Goal: Use online tool/utility: Use online tool/utility

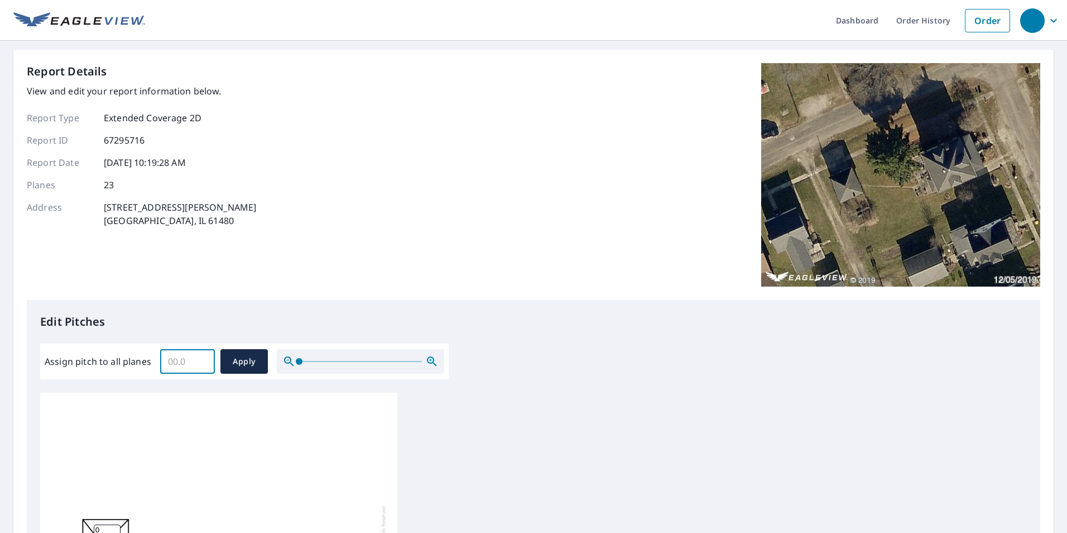
click at [196, 359] on input "Assign pitch to all planes" at bounding box center [187, 361] width 55 height 31
click at [200, 358] on input "0.1" at bounding box center [187, 361] width 55 height 31
click at [200, 358] on input "0.2" at bounding box center [187, 361] width 55 height 31
click at [200, 358] on input "0.3" at bounding box center [187, 361] width 55 height 31
drag, startPoint x: 181, startPoint y: 360, endPoint x: 157, endPoint y: 363, distance: 23.6
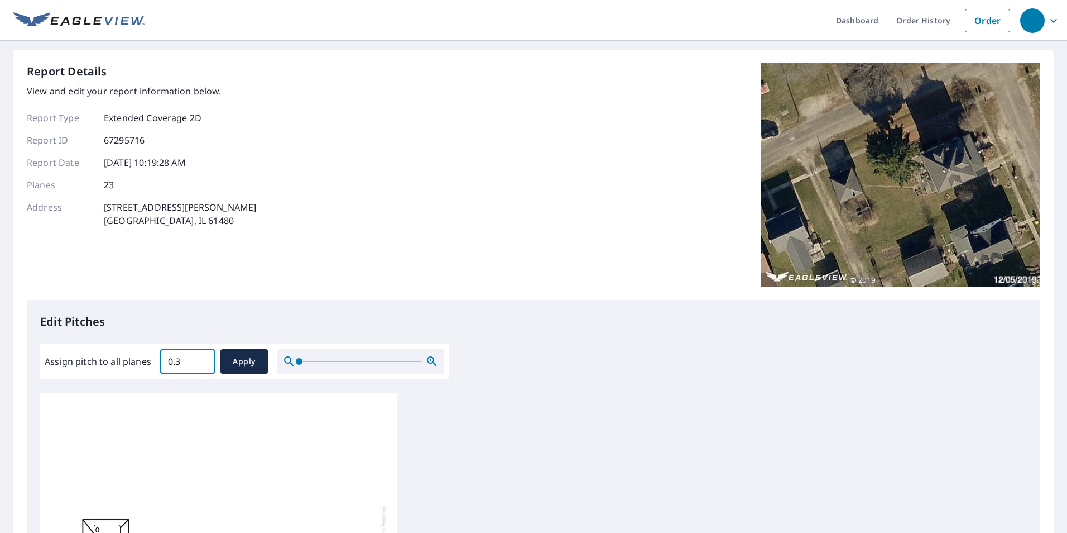
click at [157, 363] on div "Assign pitch to all planes 0.3 ​ Apply" at bounding box center [245, 361] width 400 height 25
type input "10"
click at [257, 368] on span "Apply" at bounding box center [244, 361] width 30 height 14
type input "10"
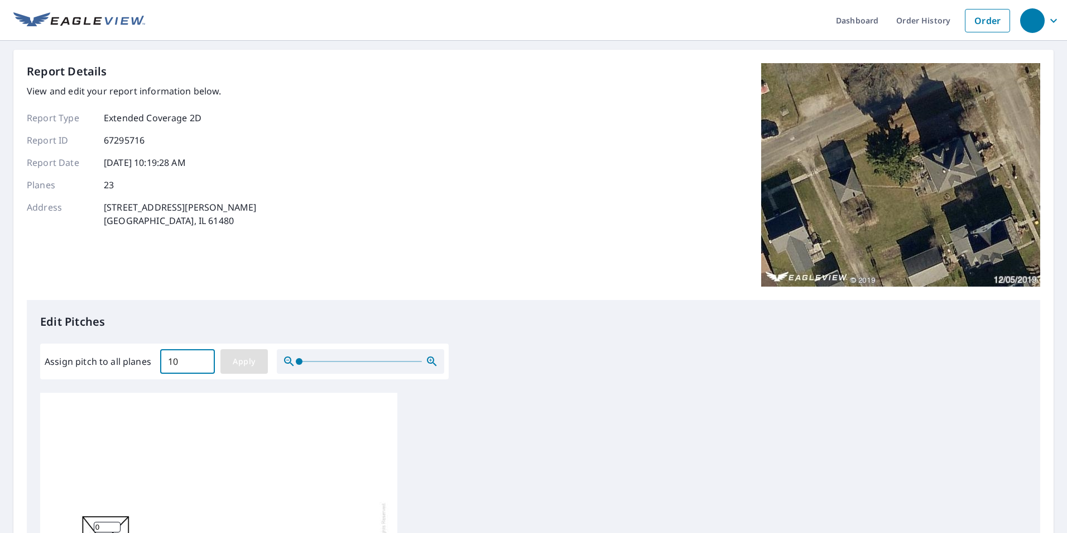
type input "10"
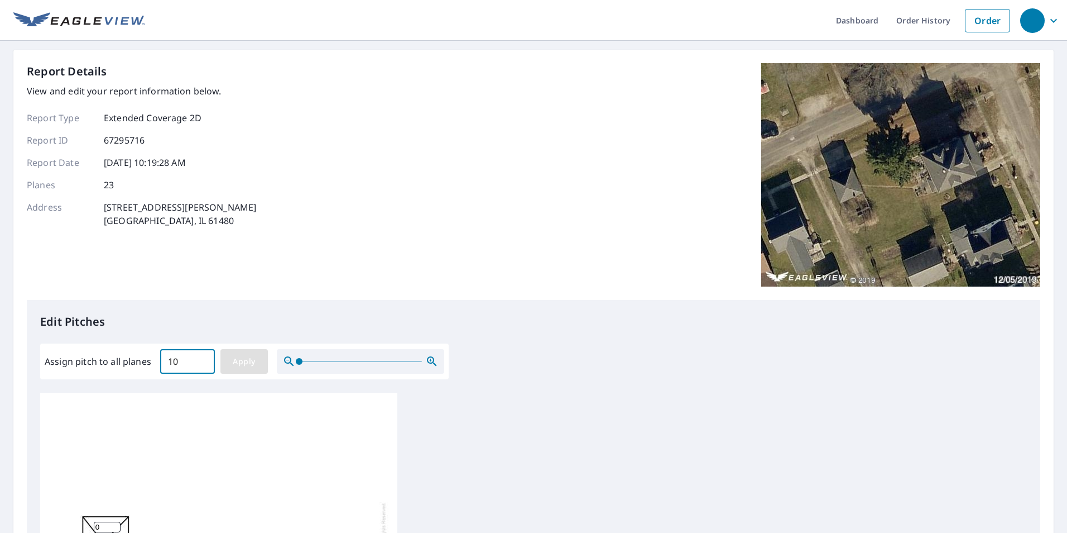
type input "10"
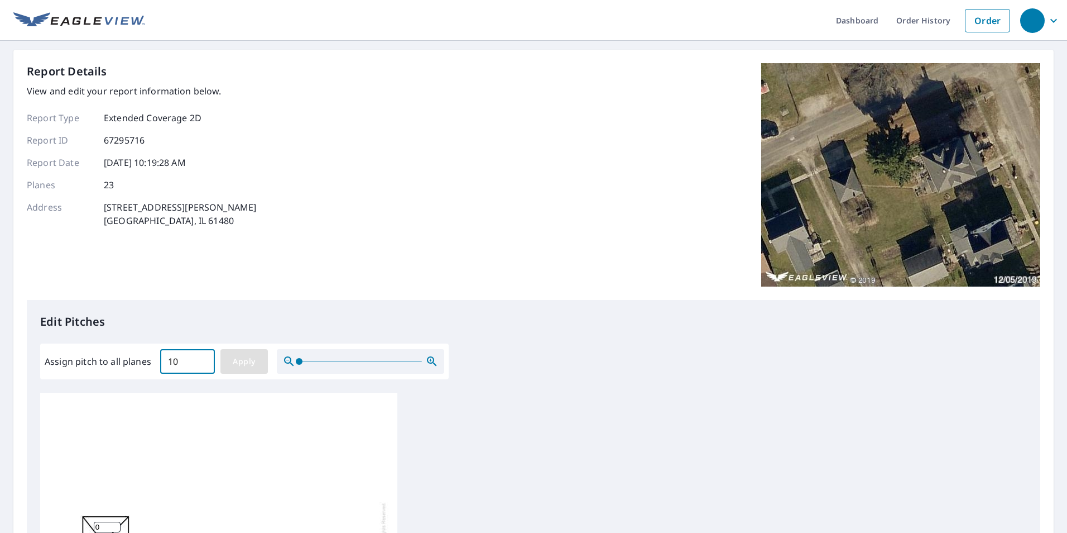
type input "10"
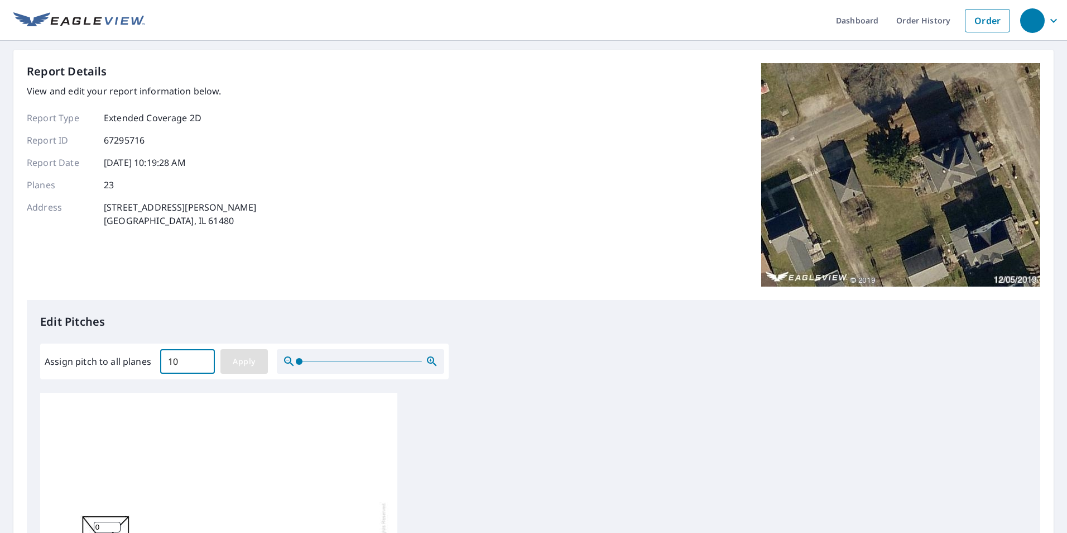
type input "10"
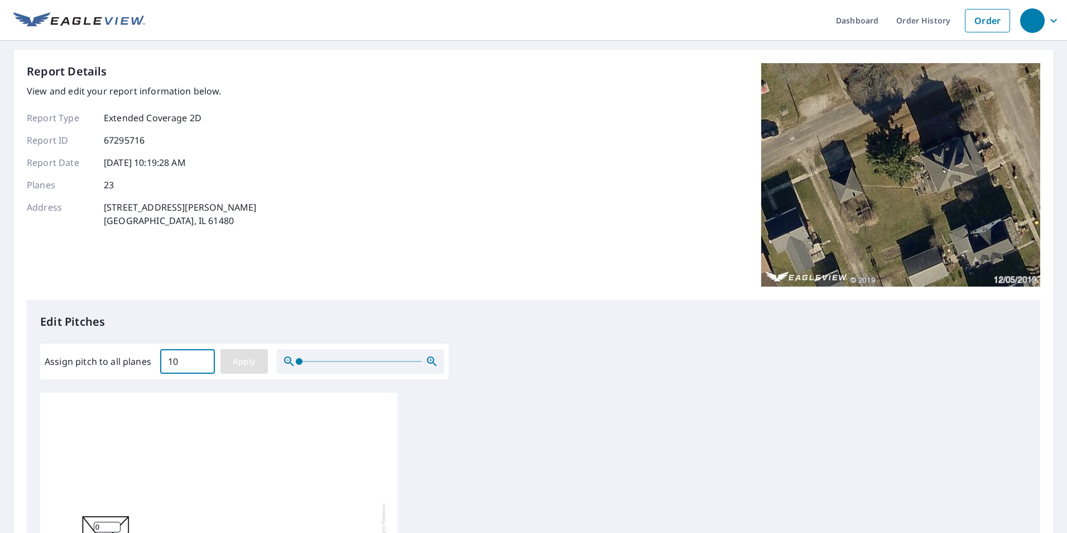
type input "10"
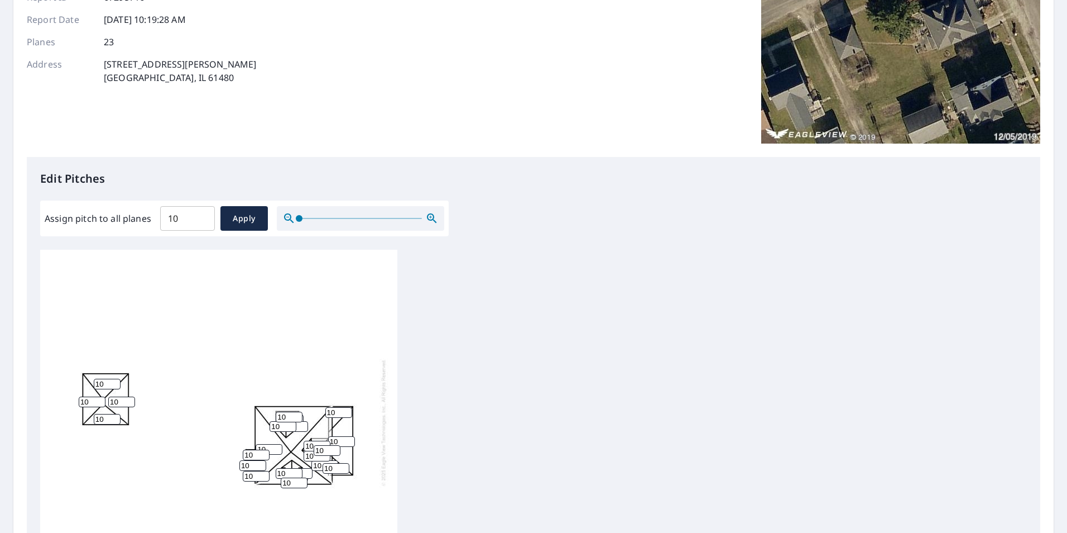
scroll to position [167, 0]
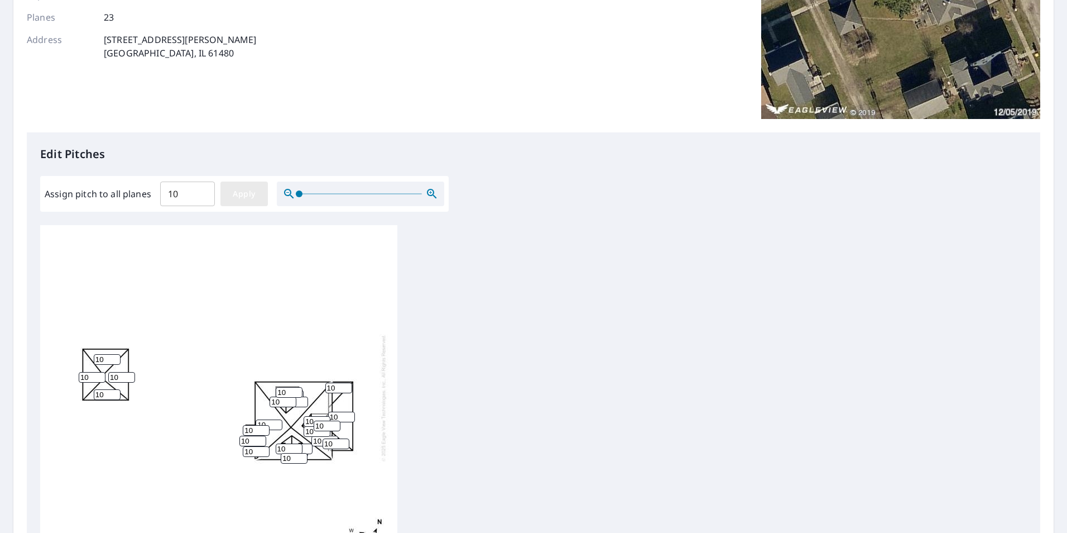
click at [241, 198] on span "Apply" at bounding box center [244, 194] width 30 height 14
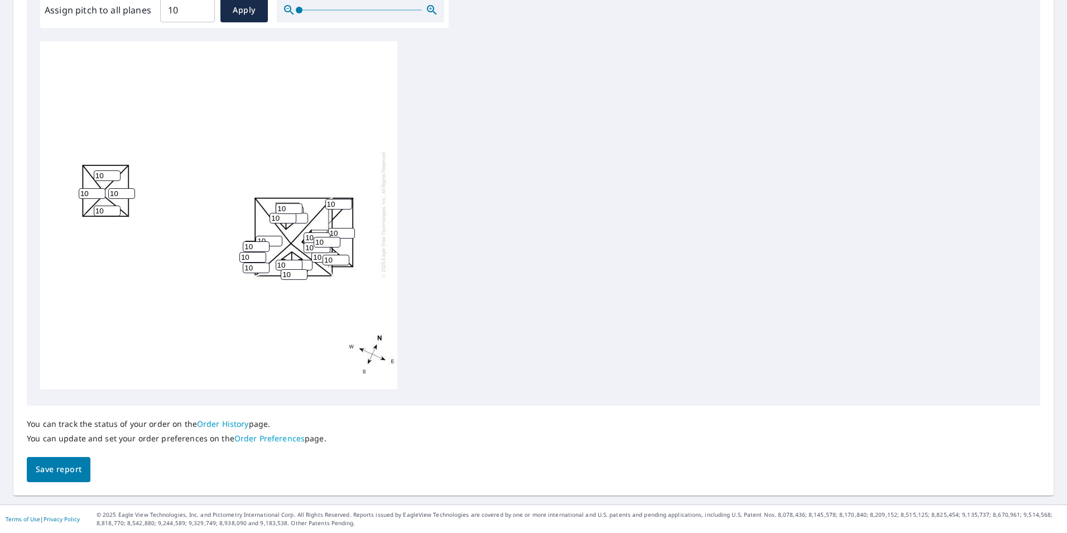
scroll to position [0, 0]
click at [478, 240] on div "10 10 10 10 10 10 10 10 10 10 10 10 10 10 10 10 10 10 10 10 10 10 10" at bounding box center [533, 216] width 987 height 351
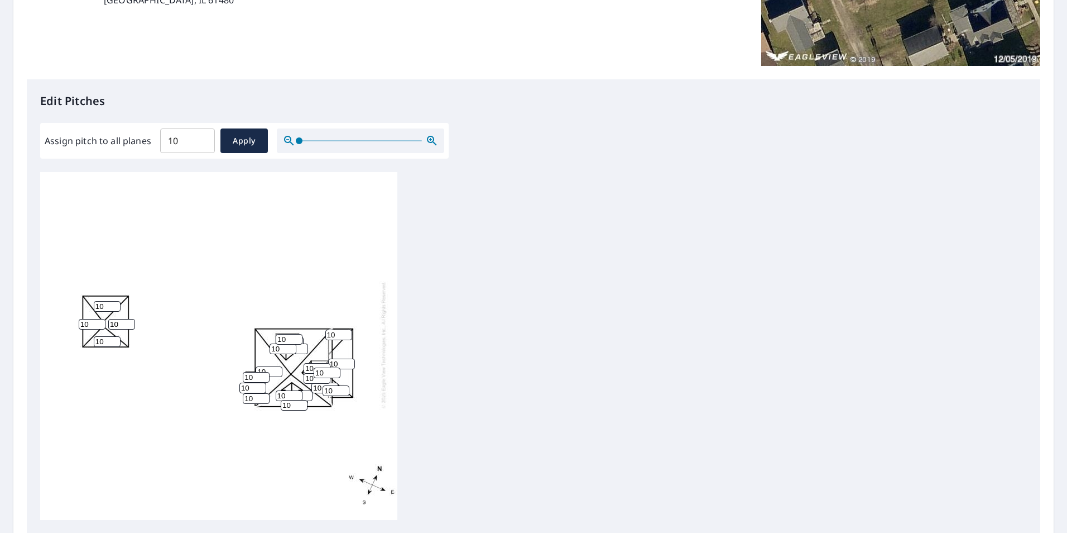
scroll to position [351, 0]
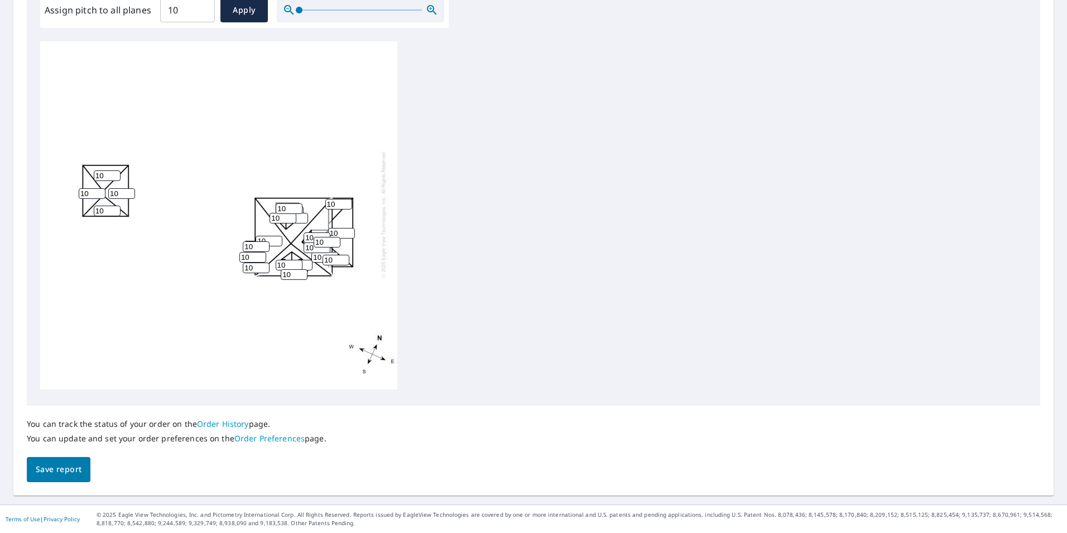
click at [63, 467] on span "Save report" at bounding box center [59, 469] width 46 height 14
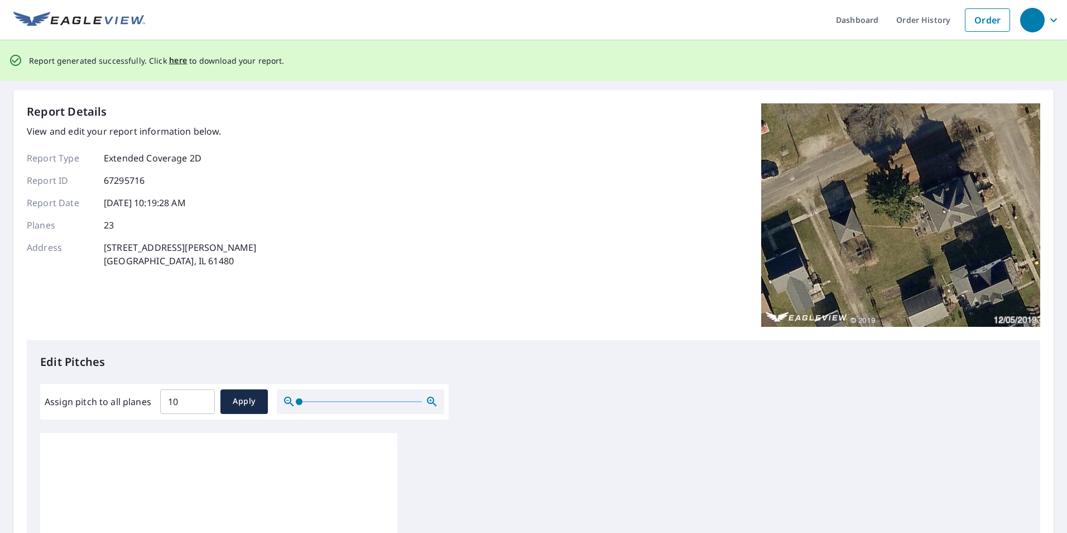
scroll to position [0, 0]
click at [174, 61] on span "here" at bounding box center [178, 61] width 18 height 14
